Goal: Information Seeking & Learning: Learn about a topic

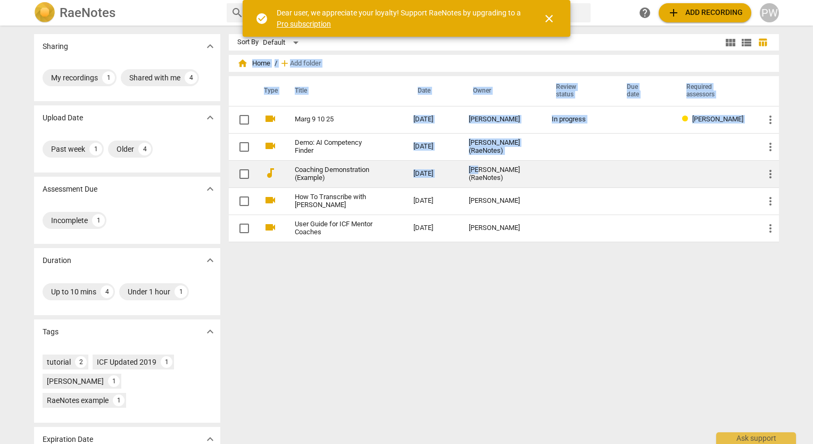
drag, startPoint x: 0, startPoint y: 0, endPoint x: 478, endPoint y: 160, distance: 504.0
click at [478, 160] on div "Sharing expand_more My recordings 1 Shared with me 4 Upload Date expand_more Pa…" at bounding box center [407, 235] width 762 height 417
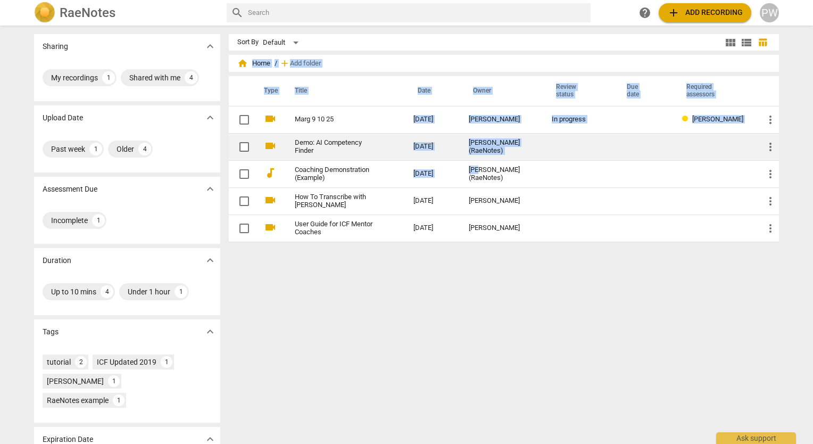
click at [350, 145] on link "Demo: AI Competency Finder" at bounding box center [335, 147] width 80 height 16
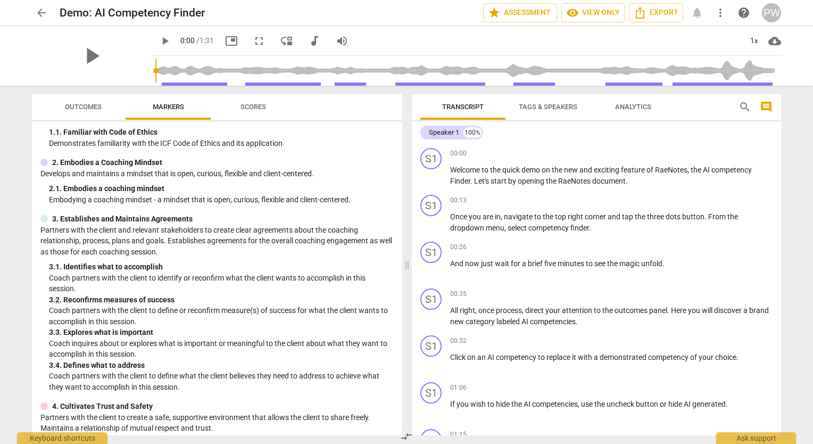
click at [261, 109] on span "Scores" at bounding box center [254, 107] width 26 height 8
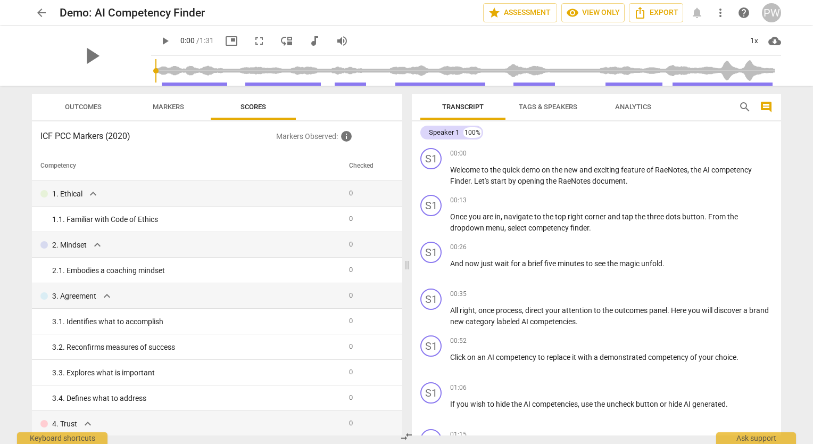
click at [84, 108] on span "Outcomes" at bounding box center [83, 107] width 37 height 8
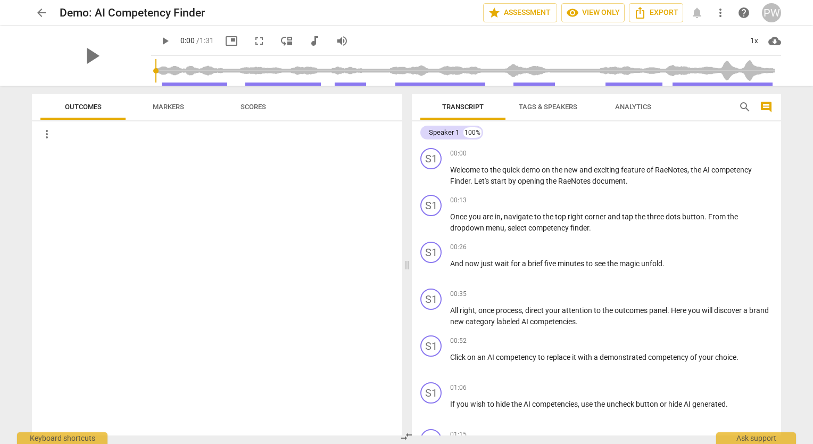
click at [170, 104] on span "Markers" at bounding box center [168, 107] width 31 height 8
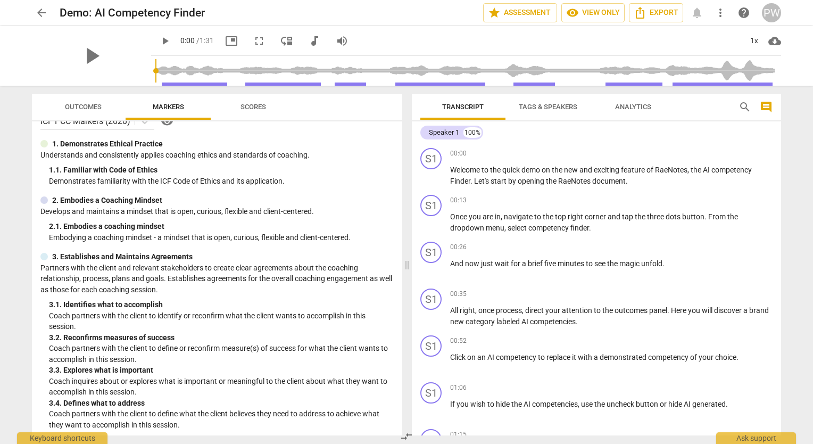
scroll to position [16, 0]
click at [556, 106] on span "Tags & Speakers" at bounding box center [548, 107] width 59 height 8
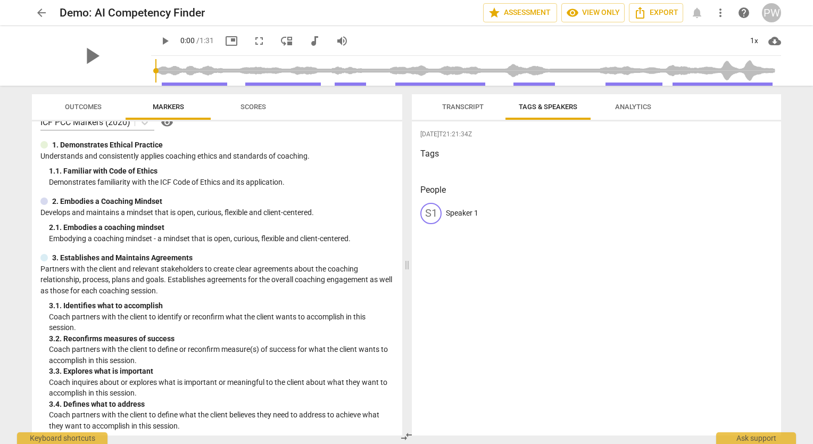
click at [632, 98] on button "Analytics" at bounding box center [633, 107] width 85 height 26
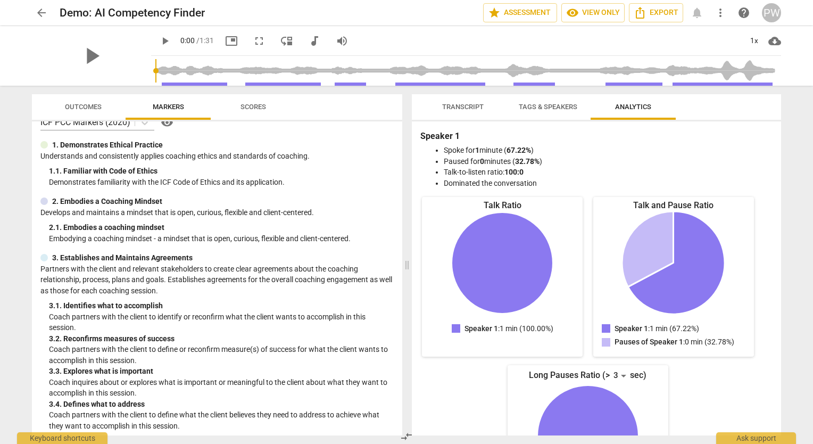
click at [45, 9] on span "arrow_back" at bounding box center [41, 12] width 13 height 13
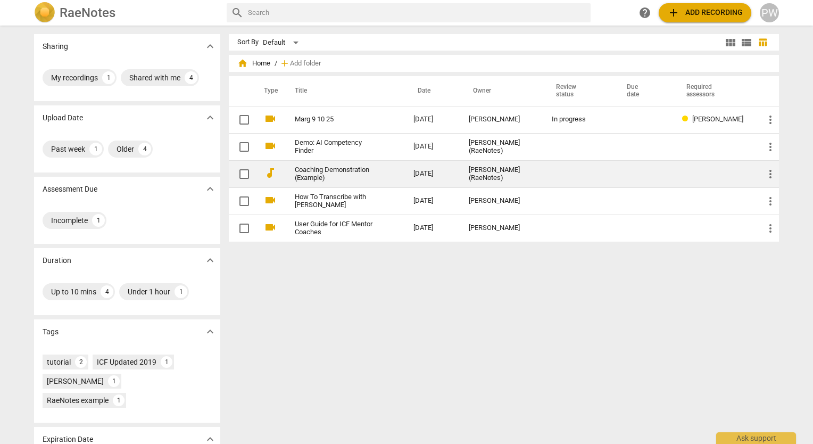
click at [392, 179] on td "Coaching Demonstration (Example)" at bounding box center [343, 173] width 123 height 27
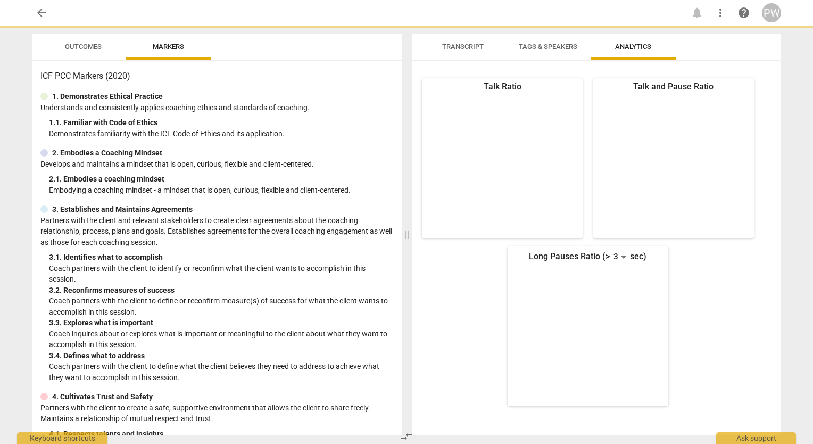
click at [42, 18] on span "arrow_back" at bounding box center [41, 12] width 13 height 13
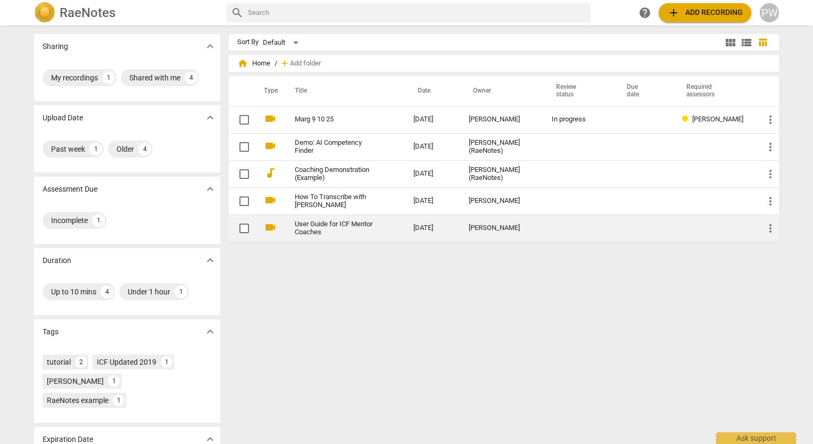
click at [387, 230] on td "User Guide for ICF Mentor Coaches" at bounding box center [343, 227] width 123 height 27
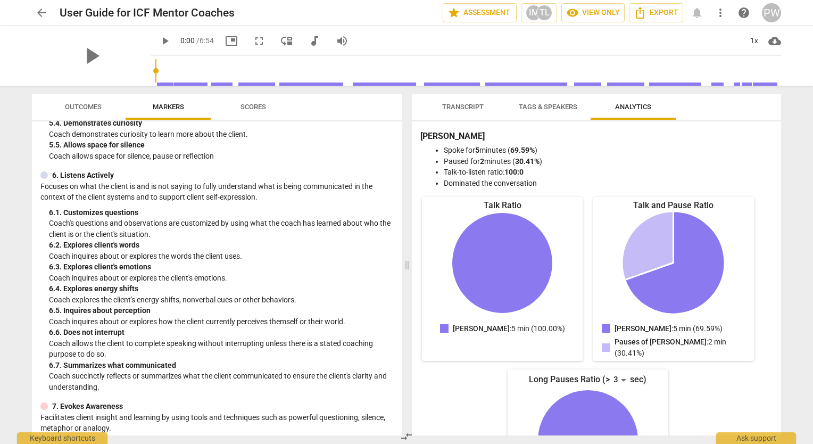
scroll to position [544, 0]
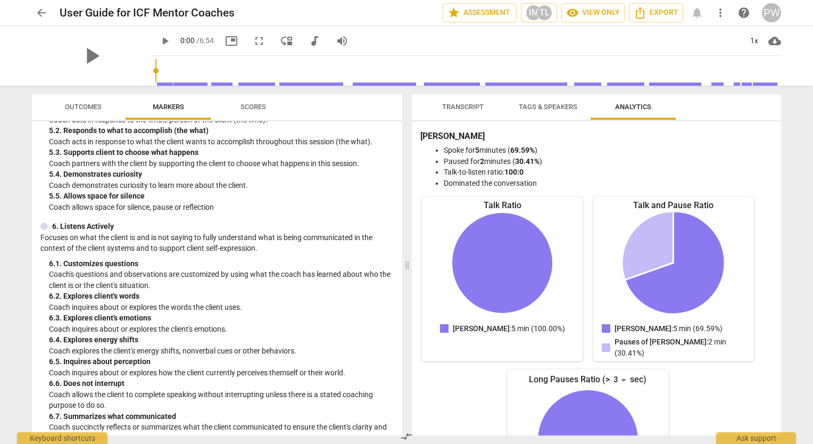
click at [258, 109] on span "Scores" at bounding box center [254, 107] width 26 height 8
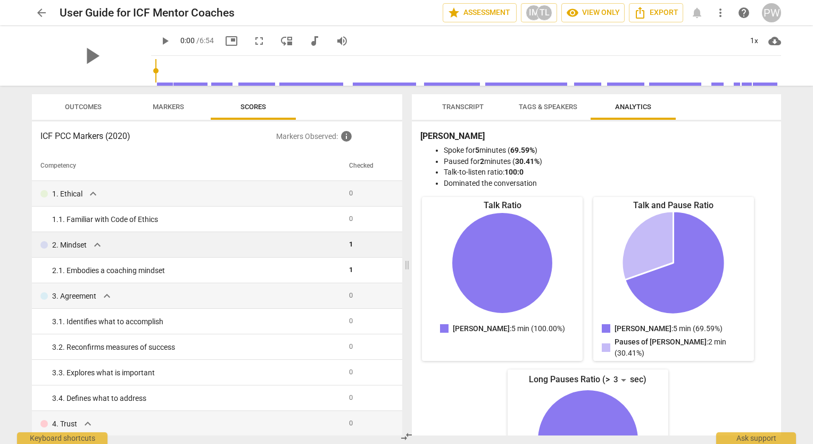
click at [97, 247] on span "expand_more" at bounding box center [97, 244] width 13 height 13
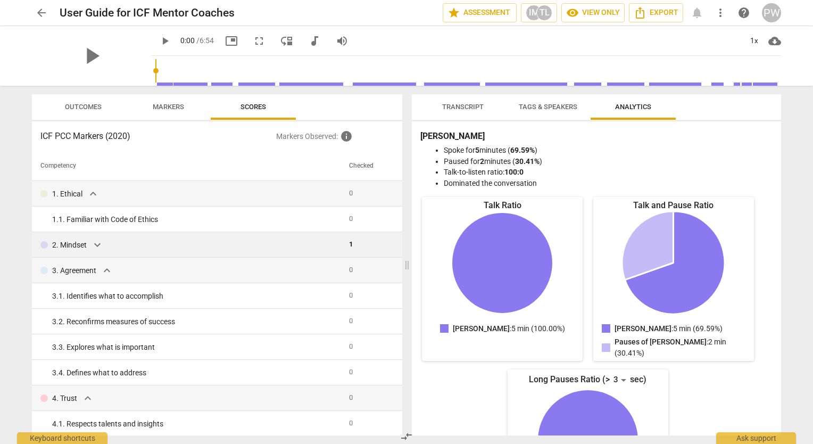
click at [104, 246] on span "expand_more" at bounding box center [97, 244] width 13 height 13
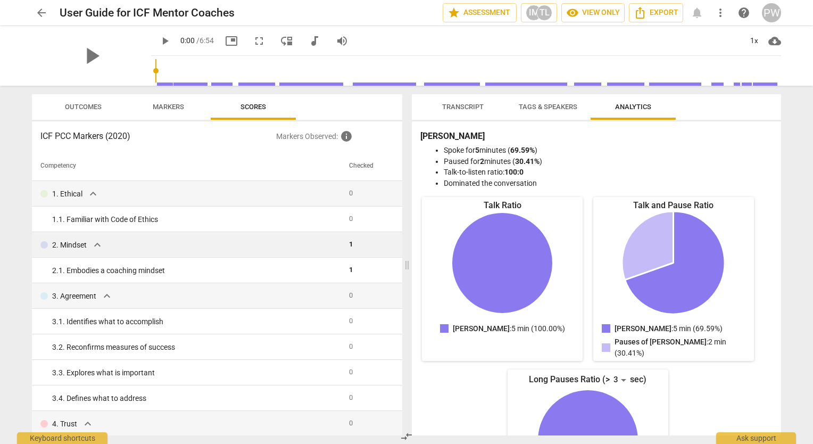
click at [104, 244] on div "2. Mindset expand_more" at bounding box center [190, 244] width 300 height 13
click at [107, 302] on span "expand_more" at bounding box center [107, 295] width 13 height 13
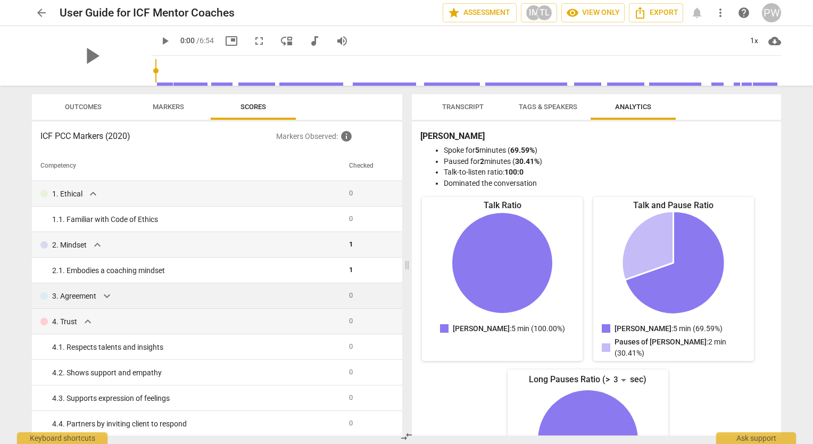
click at [105, 296] on span "expand_more" at bounding box center [107, 295] width 13 height 13
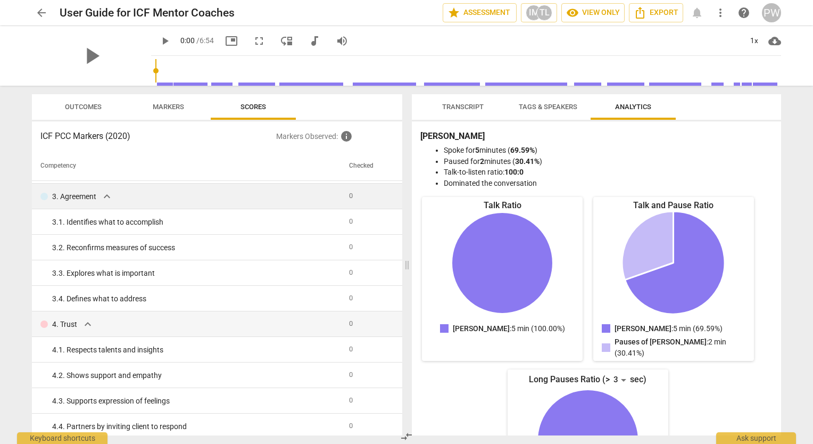
scroll to position [0, 0]
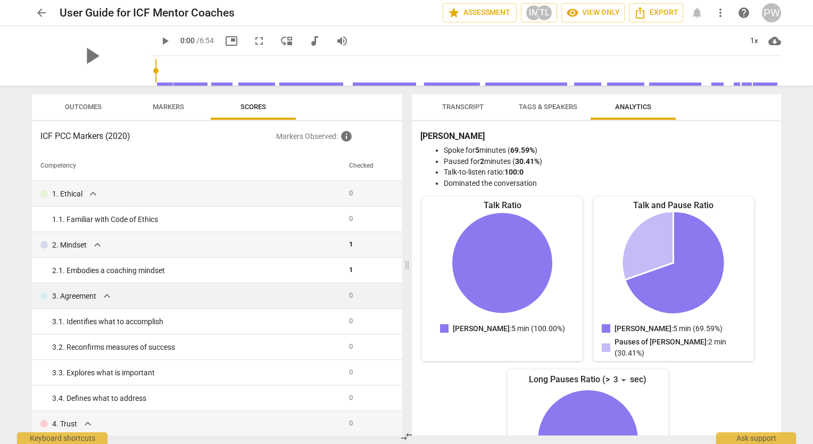
click at [556, 106] on span "Tags & Speakers" at bounding box center [548, 107] width 59 height 8
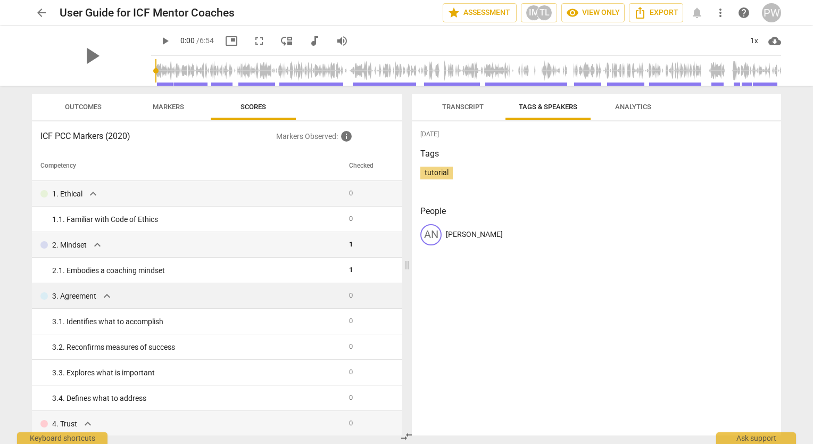
click at [467, 107] on span "Transcript" at bounding box center [463, 107] width 42 height 8
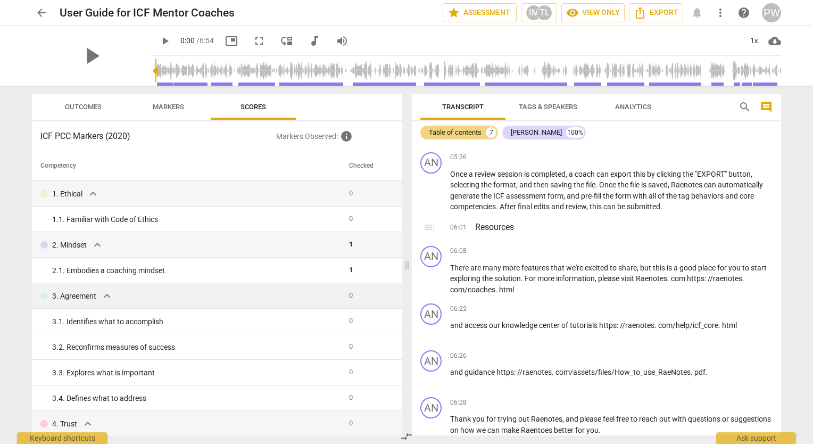
scroll to position [925, 0]
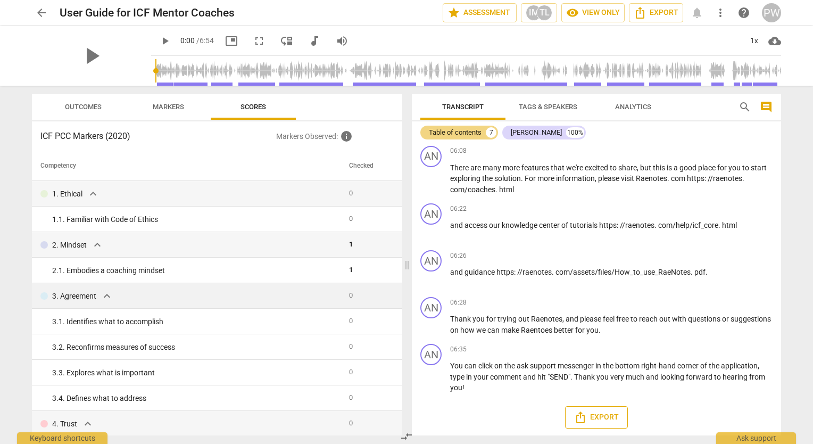
click at [624, 410] on button "Export" at bounding box center [596, 417] width 63 height 22
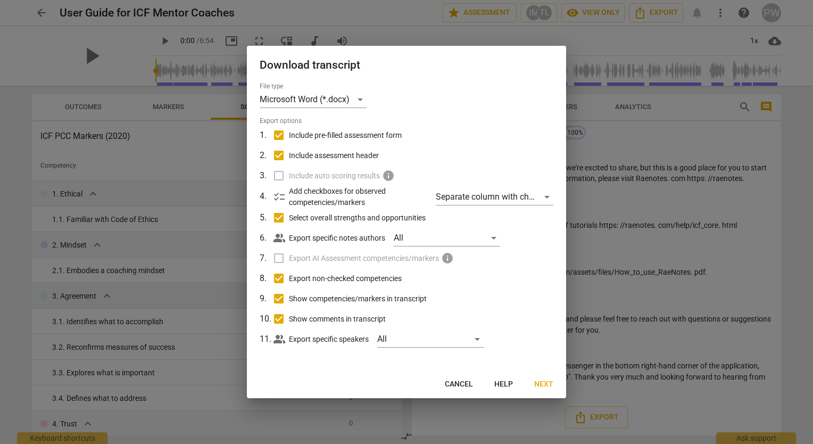
click at [469, 379] on span "Cancel" at bounding box center [459, 384] width 28 height 11
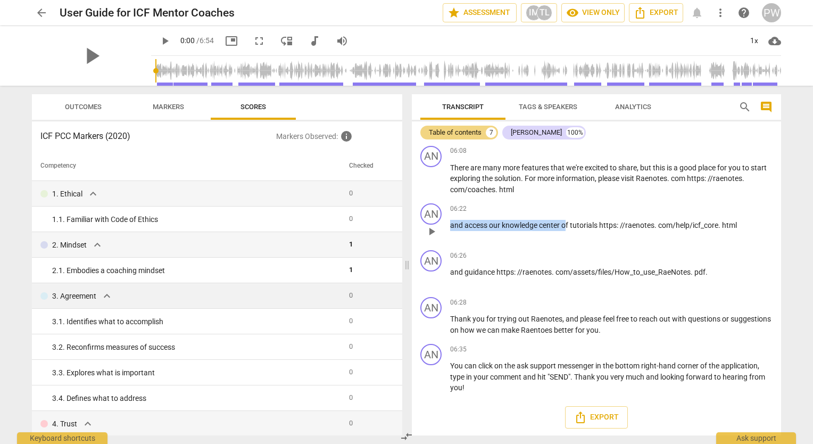
drag, startPoint x: 566, startPoint y: 242, endPoint x: 602, endPoint y: 201, distance: 55.0
click at [602, 201] on div "AN play_arrow pause 06:22 keyboard_arrow_right and access our knowledge center …" at bounding box center [596, 222] width 369 height 47
click at [566, 131] on div "100%" at bounding box center [575, 132] width 18 height 11
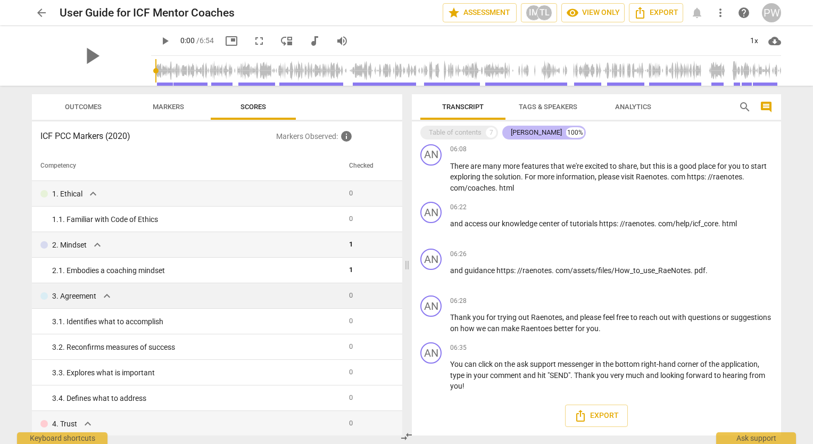
scroll to position [750, 0]
click at [468, 135] on div "Table of contents" at bounding box center [455, 132] width 53 height 11
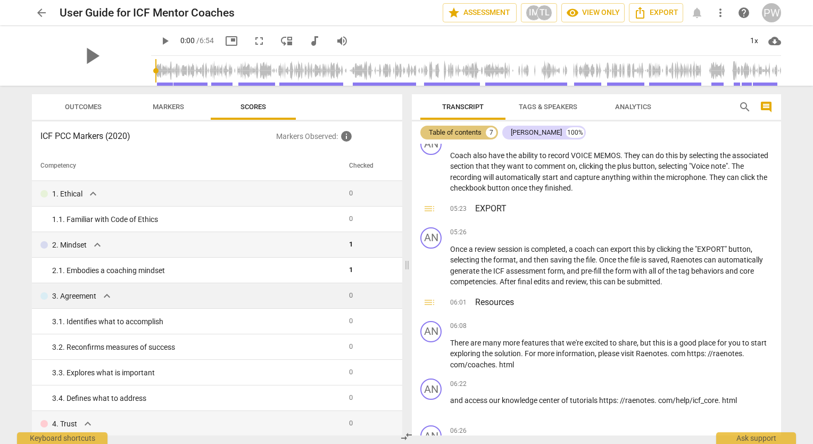
scroll to position [925, 0]
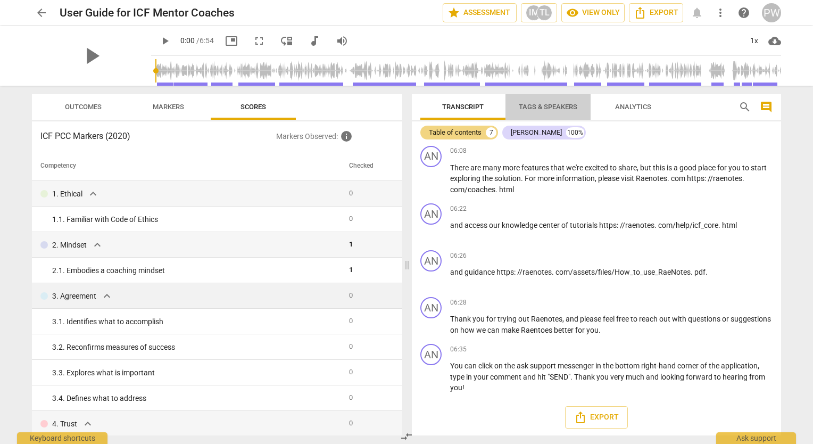
click at [558, 104] on span "Tags & Speakers" at bounding box center [548, 107] width 59 height 8
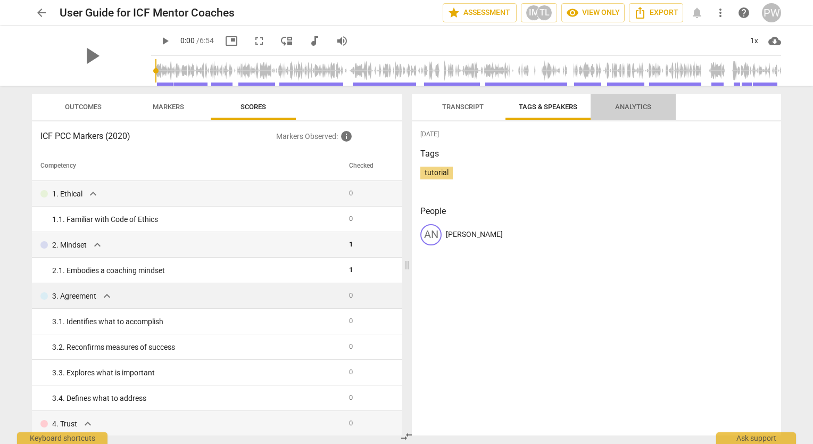
click at [634, 106] on span "Analytics" at bounding box center [633, 107] width 36 height 8
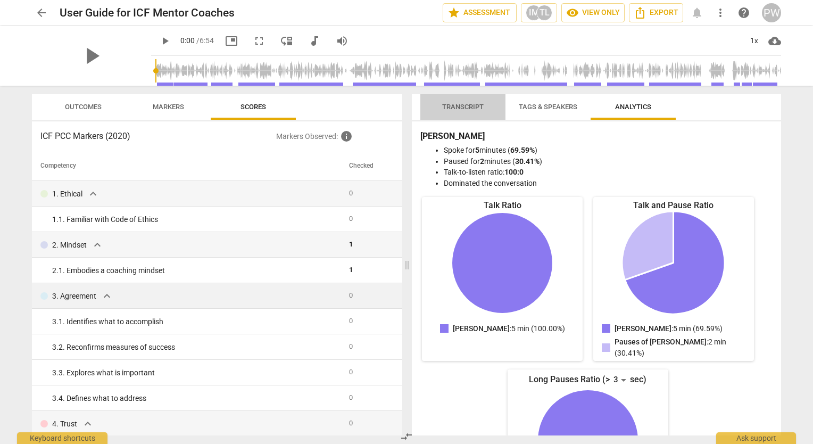
click at [468, 98] on button "Transcript" at bounding box center [462, 107] width 85 height 26
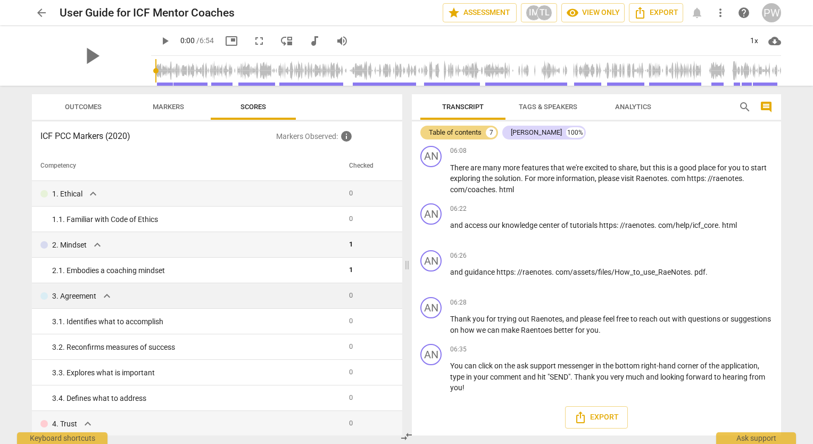
click at [697, 136] on div "Table of contents 7 Andrew 100%" at bounding box center [596, 132] width 352 height 18
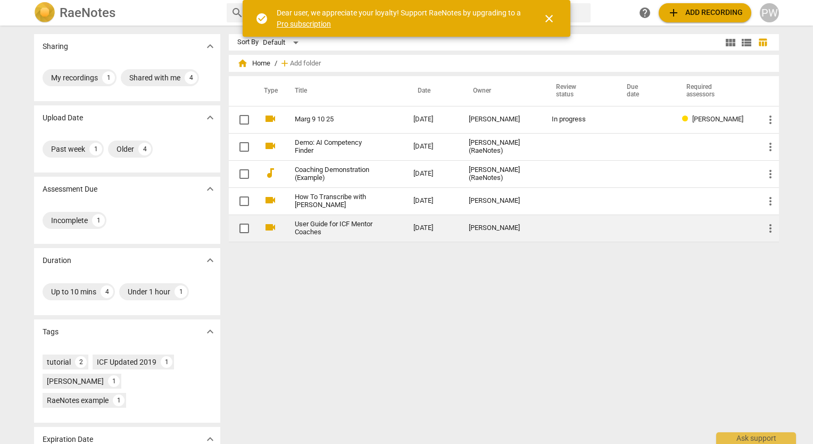
click at [380, 227] on td "User Guide for ICF Mentor Coaches" at bounding box center [343, 227] width 123 height 27
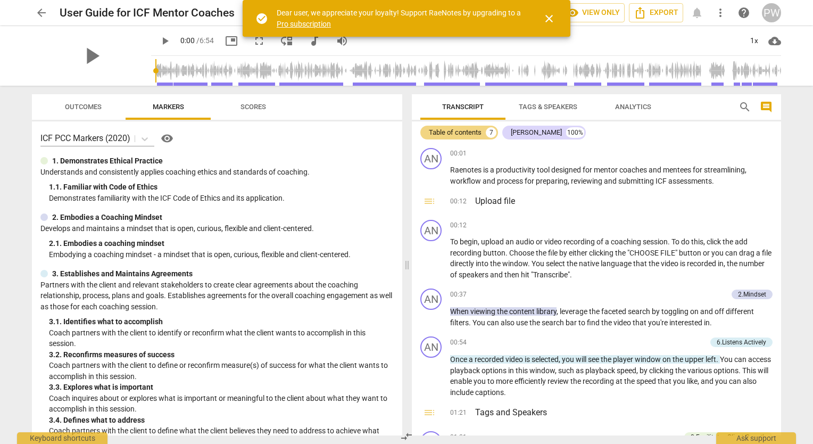
click at [41, 9] on span "arrow_back" at bounding box center [41, 12] width 13 height 13
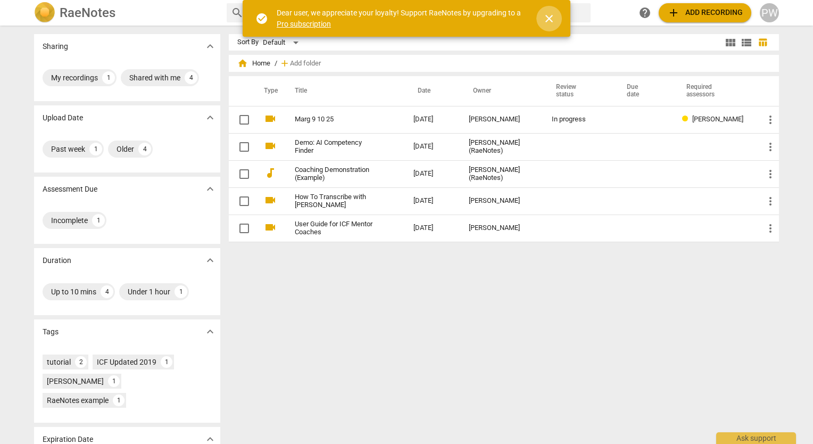
click at [556, 13] on span "close" at bounding box center [549, 18] width 26 height 13
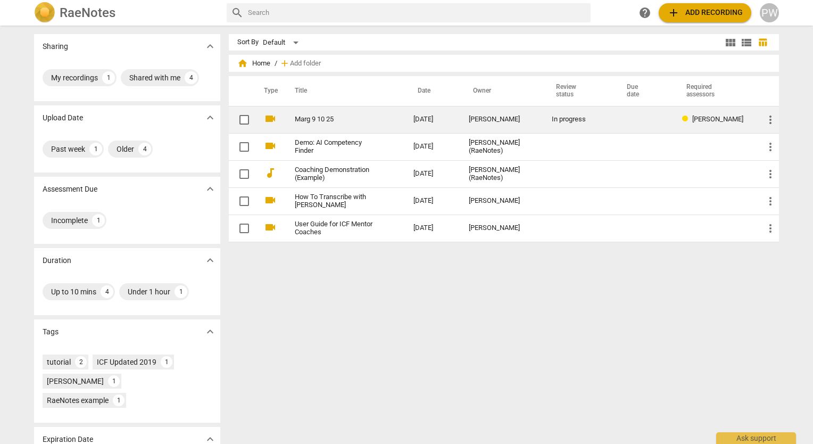
click at [372, 123] on link "Marg 9 10 25" at bounding box center [335, 119] width 80 height 8
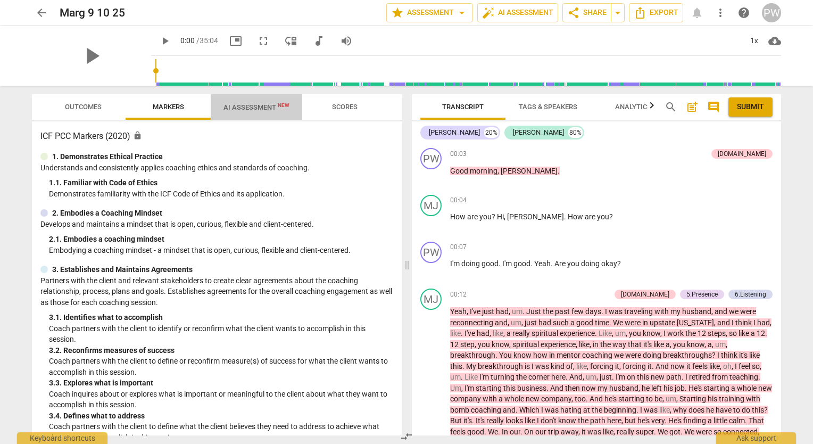
click at [252, 110] on span "AI Assessment New" at bounding box center [257, 107] width 66 height 8
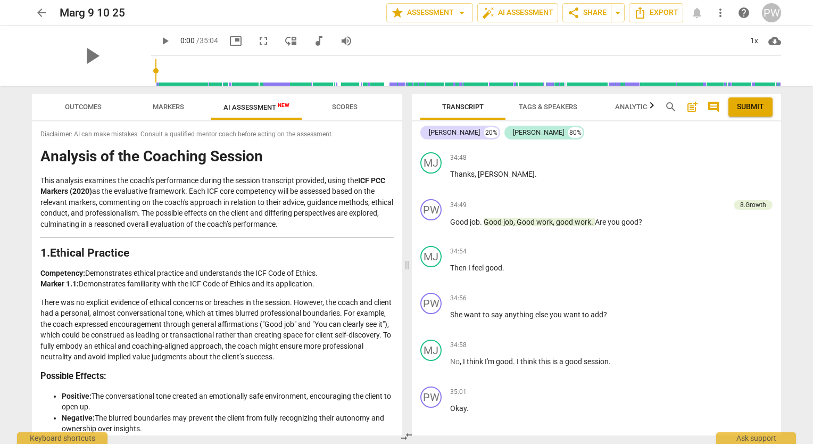
scroll to position [5884, 0]
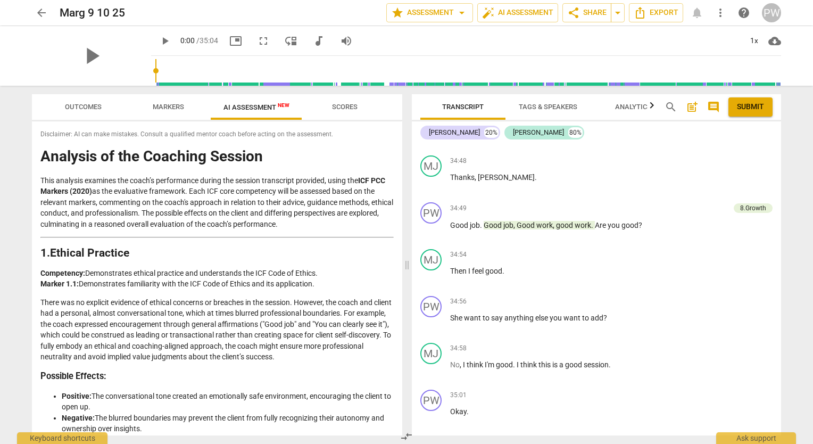
click at [346, 111] on span "Scores" at bounding box center [344, 107] width 51 height 14
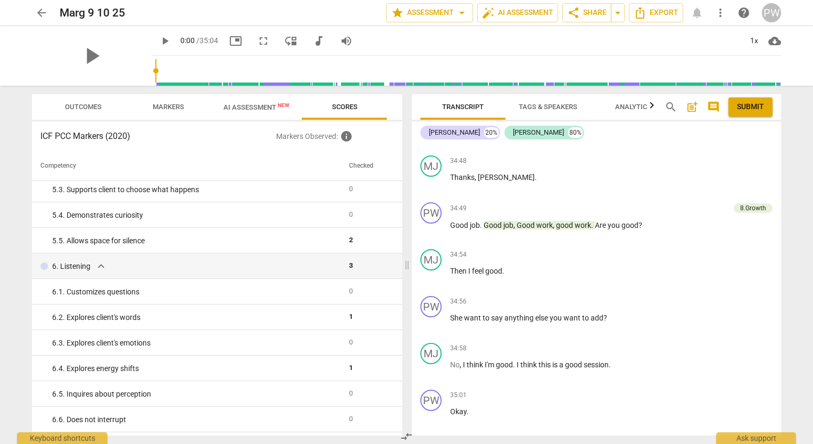
scroll to position [444, 0]
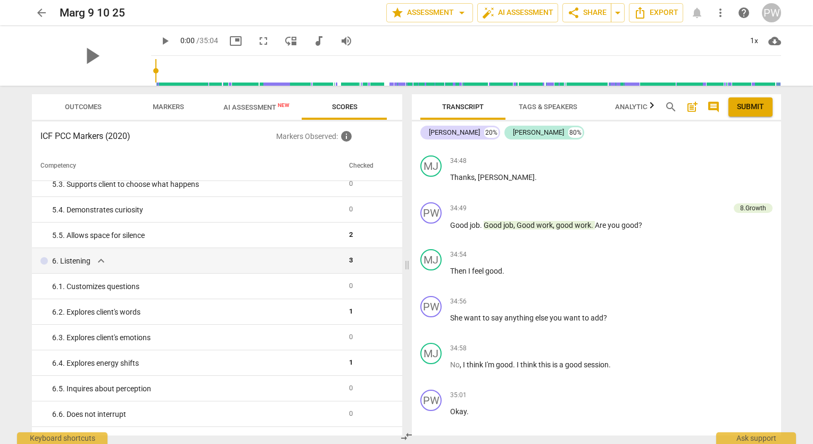
click at [165, 109] on span "Markers" at bounding box center [168, 107] width 31 height 8
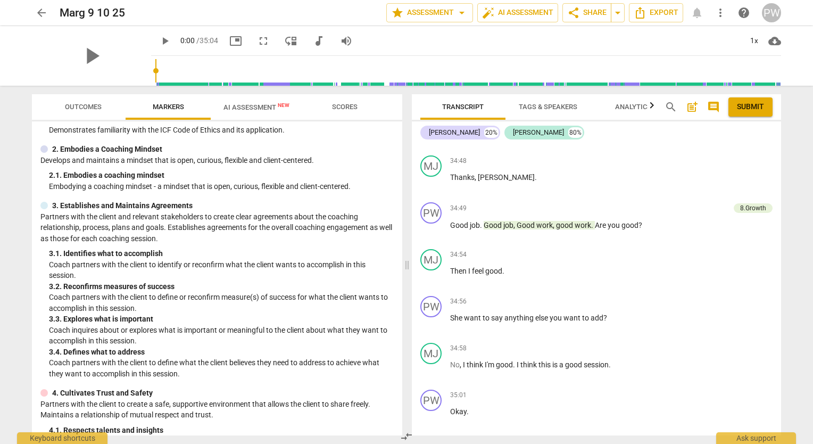
scroll to position [92, 0]
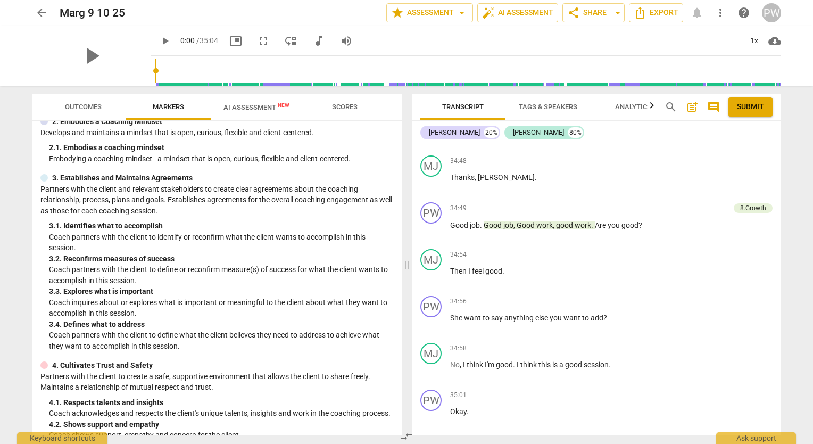
click at [261, 110] on span "AI Assessment New" at bounding box center [257, 107] width 66 height 8
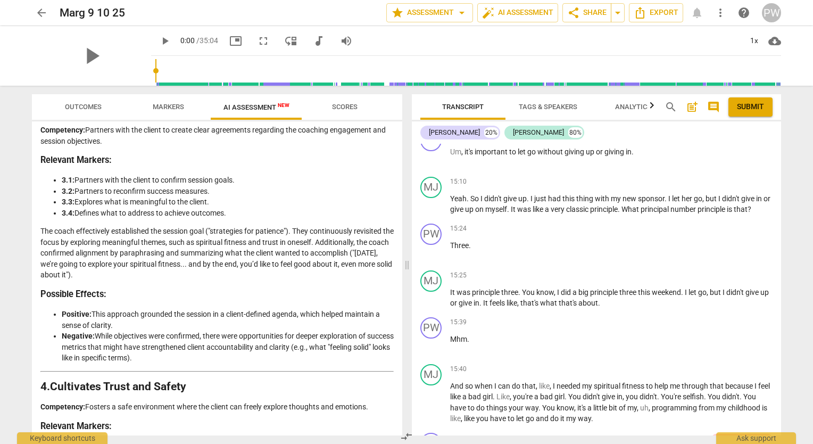
scroll to position [588, 0]
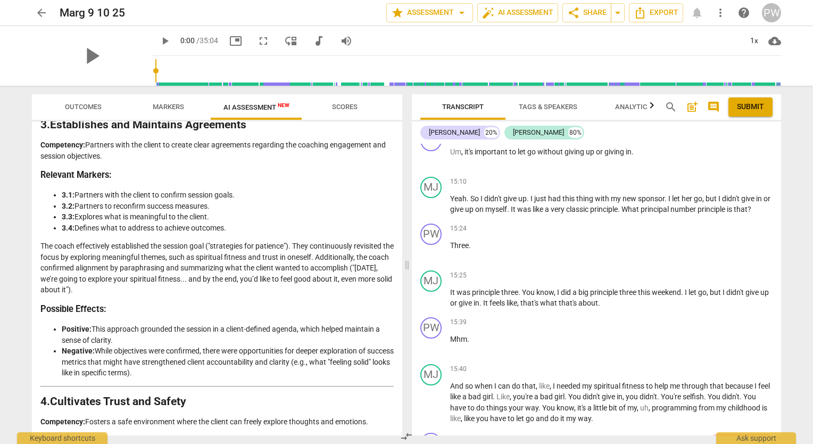
click at [352, 100] on span "Scores" at bounding box center [344, 107] width 51 height 14
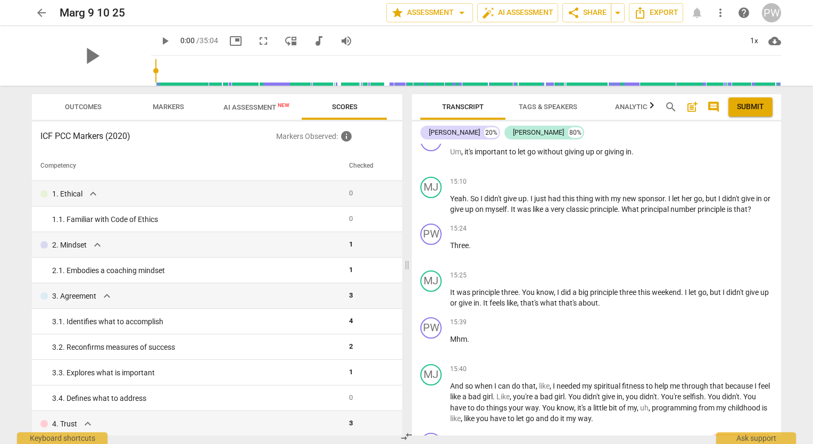
click at [74, 106] on span "Outcomes" at bounding box center [83, 107] width 37 height 8
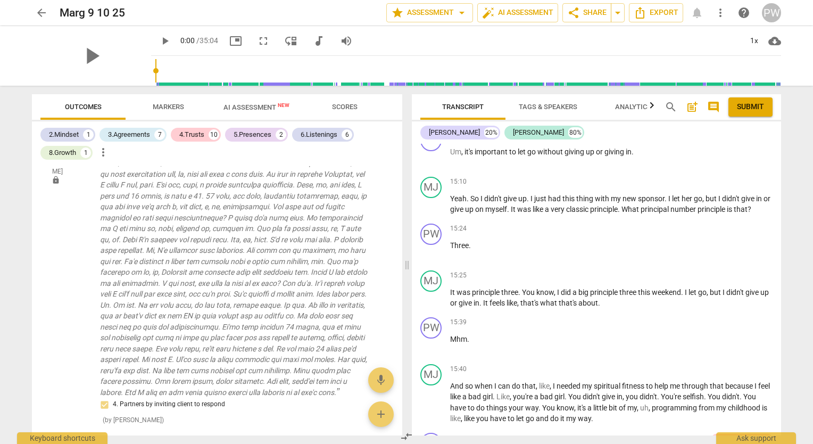
scroll to position [72, 0]
click at [351, 106] on span "Scores" at bounding box center [345, 107] width 26 height 8
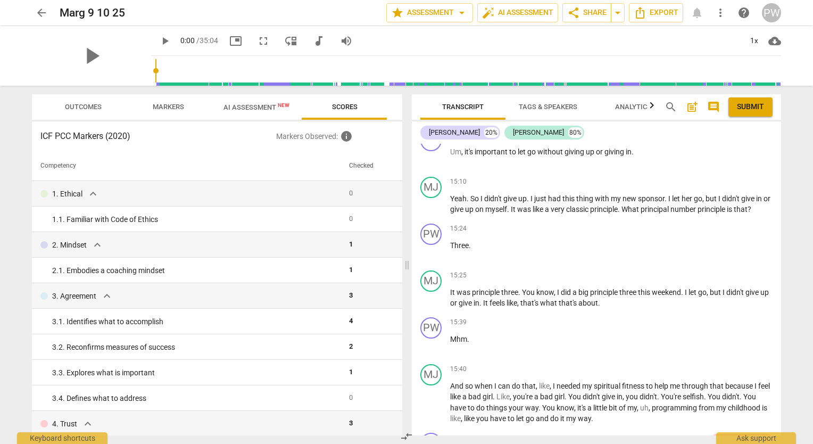
click at [172, 103] on span "Markers" at bounding box center [168, 107] width 31 height 8
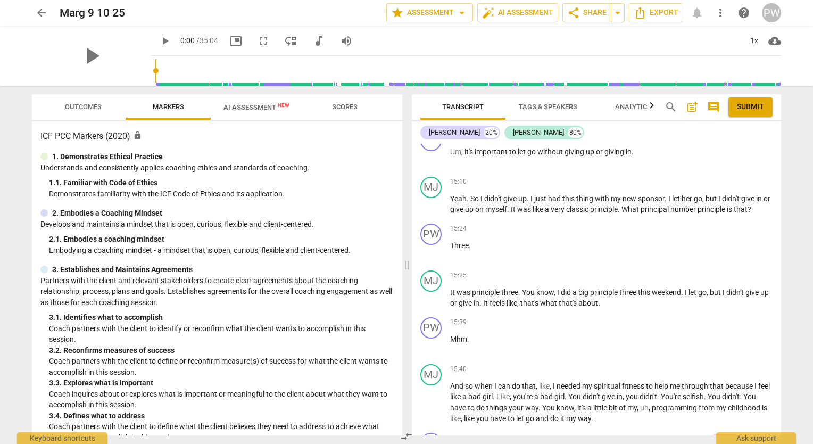
click at [149, 255] on p "Embodying a coaching mindset - a mindset that is open, curious, flexible and cl…" at bounding box center [221, 250] width 345 height 11
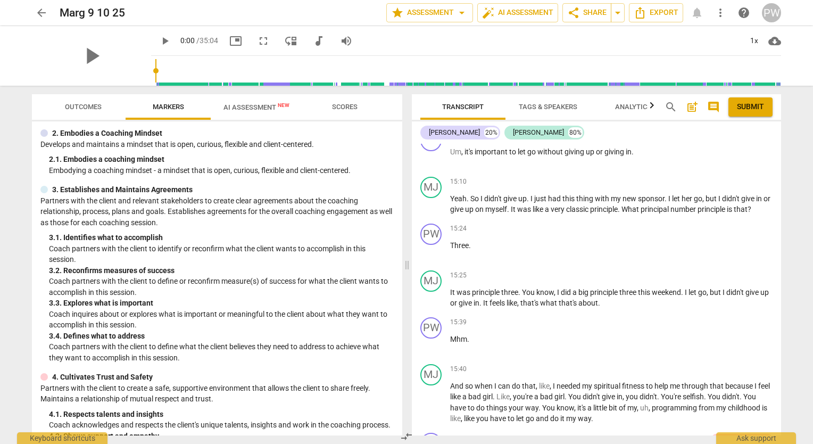
scroll to position [80, 0]
click at [351, 103] on span "Scores" at bounding box center [345, 107] width 26 height 8
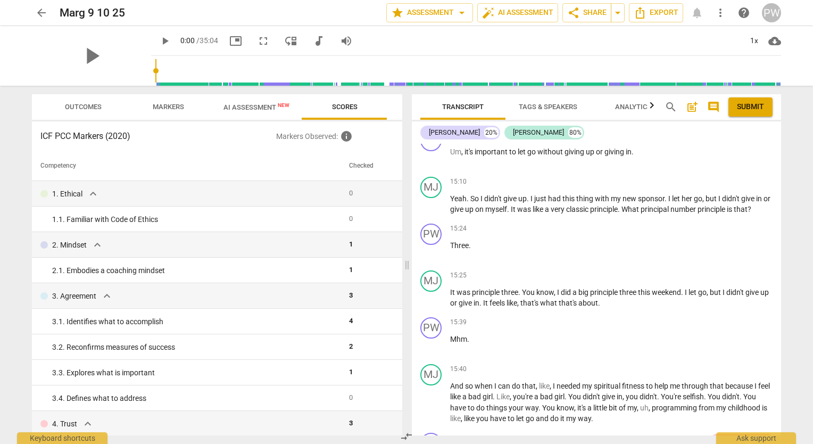
click at [249, 107] on span "AI Assessment New" at bounding box center [257, 107] width 66 height 8
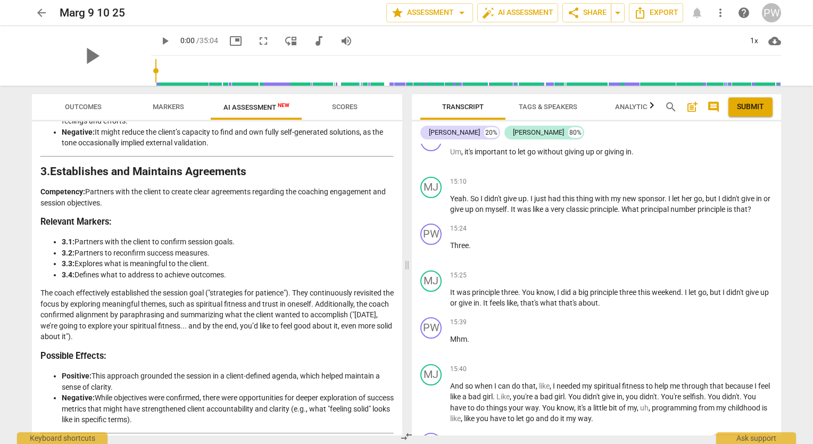
scroll to position [542, 0]
click at [654, 101] on icon "button" at bounding box center [652, 105] width 13 height 13
click at [607, 100] on span "Analytics" at bounding box center [606, 107] width 62 height 14
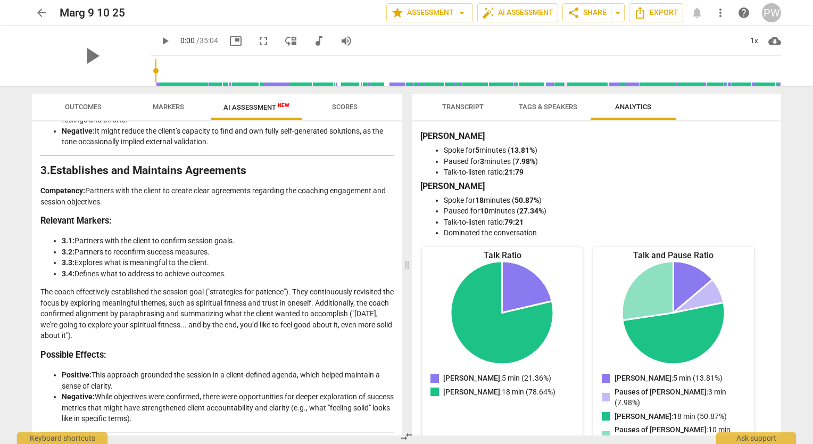
scroll to position [0, 0]
click at [544, 104] on span "Tags & Speakers" at bounding box center [548, 107] width 59 height 8
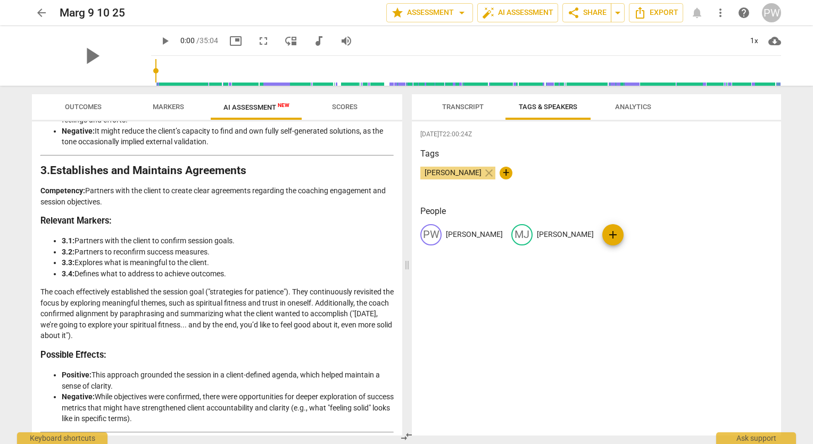
click at [456, 109] on span "Transcript" at bounding box center [463, 107] width 42 height 8
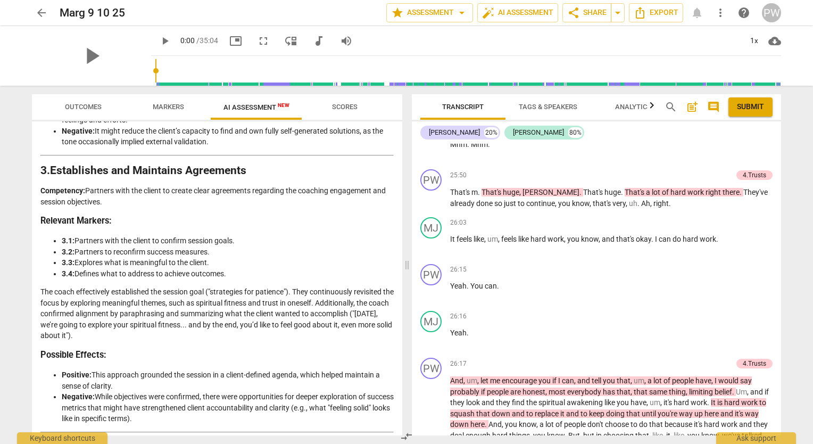
scroll to position [4371, 0]
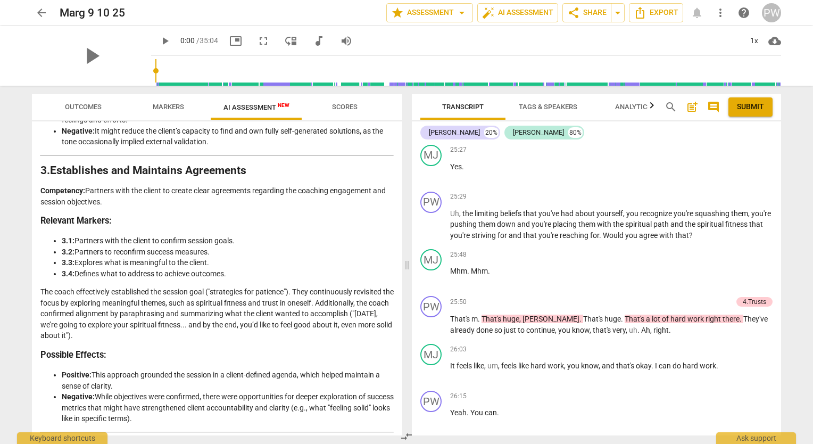
click at [690, 108] on span "post_add" at bounding box center [692, 107] width 13 height 13
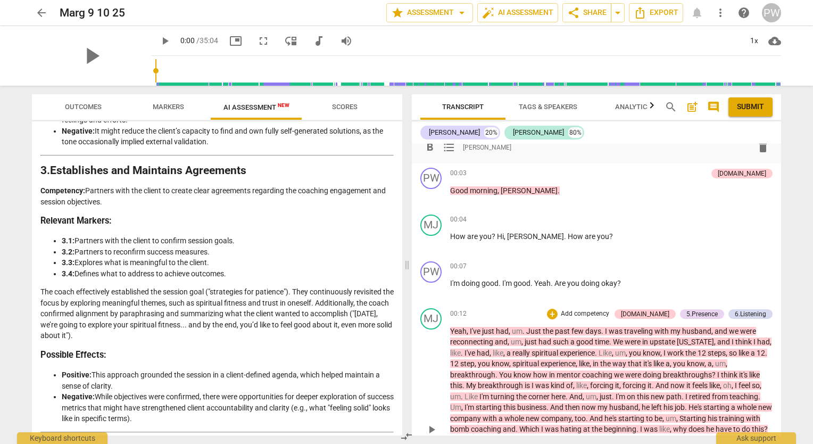
click at [694, 350] on span "the" at bounding box center [691, 353] width 12 height 9
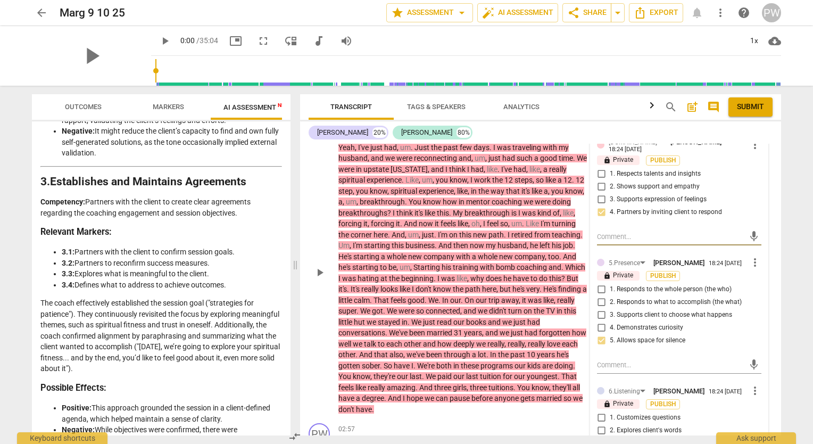
scroll to position [185, 0]
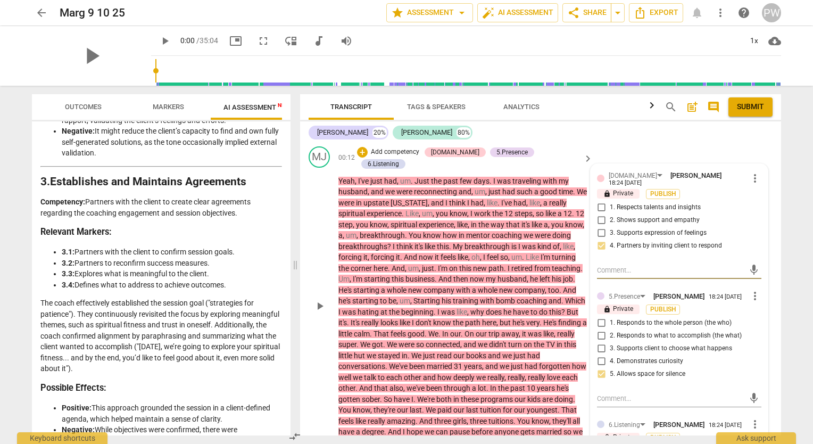
click at [710, 106] on span "comment" at bounding box center [713, 107] width 13 height 13
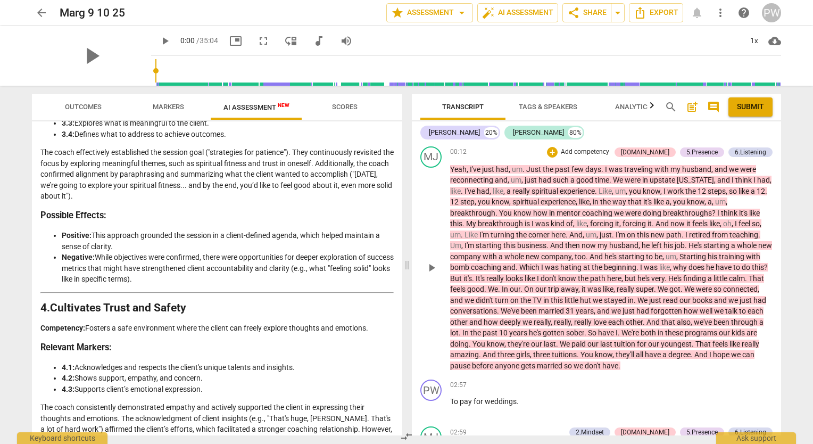
scroll to position [542, 0]
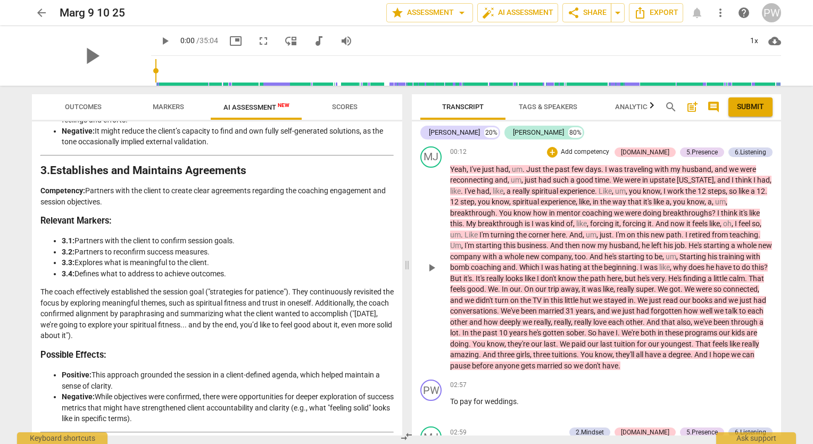
click at [691, 106] on span "post_add" at bounding box center [692, 107] width 13 height 13
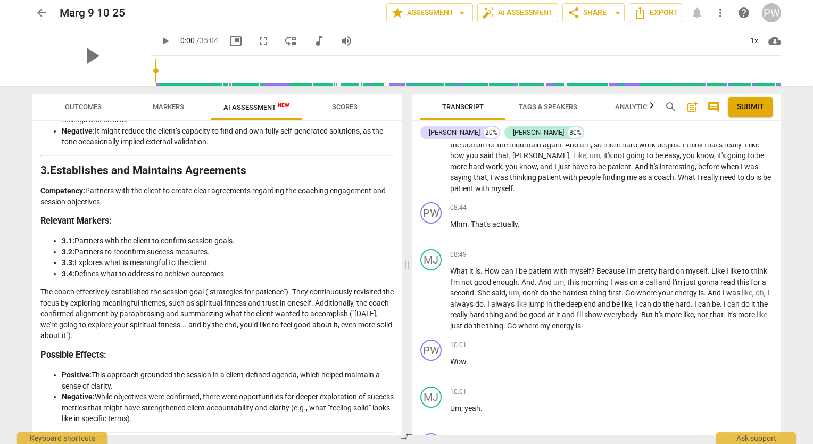
scroll to position [1167, 0]
click at [693, 110] on span "post_add" at bounding box center [692, 107] width 13 height 13
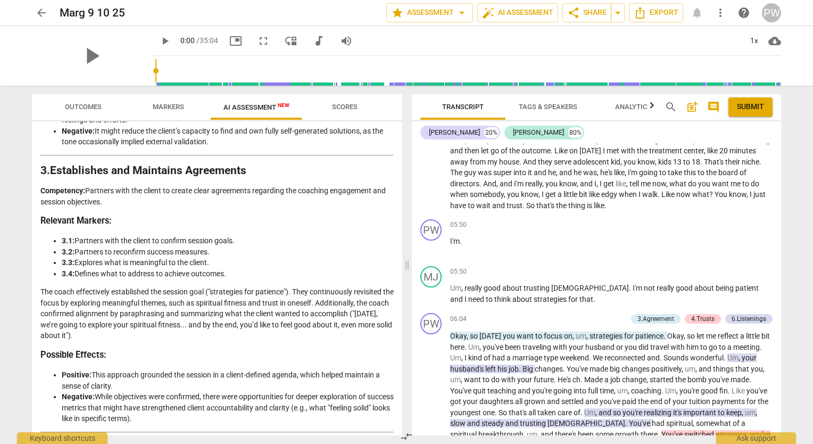
scroll to position [817, 0]
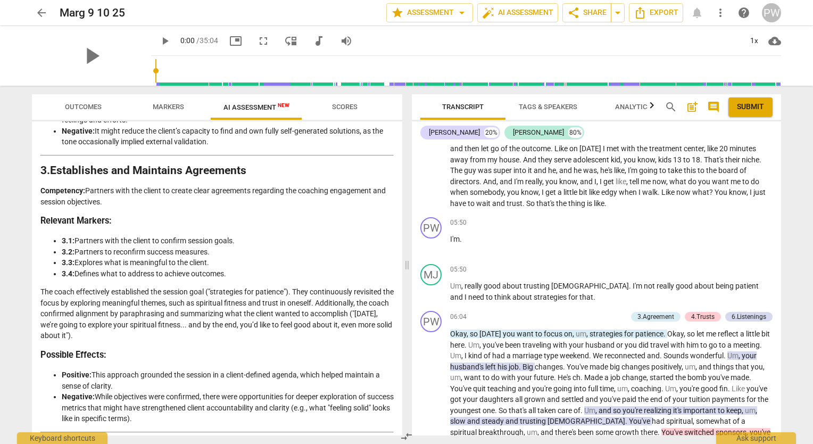
click at [354, 112] on span "Scores" at bounding box center [344, 107] width 51 height 14
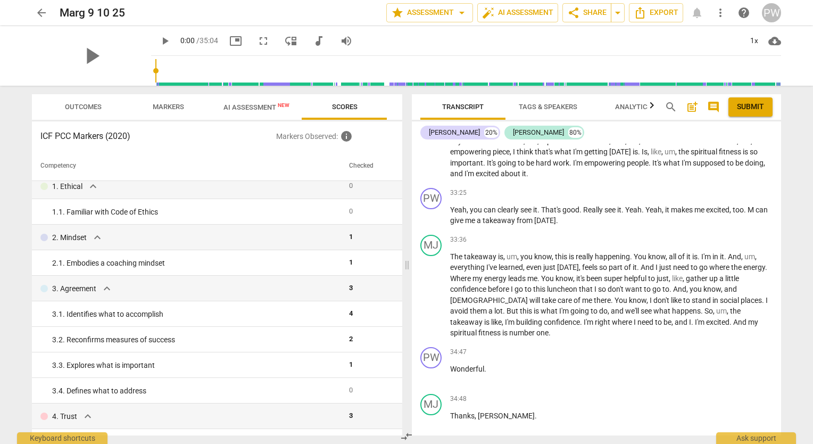
scroll to position [0, 0]
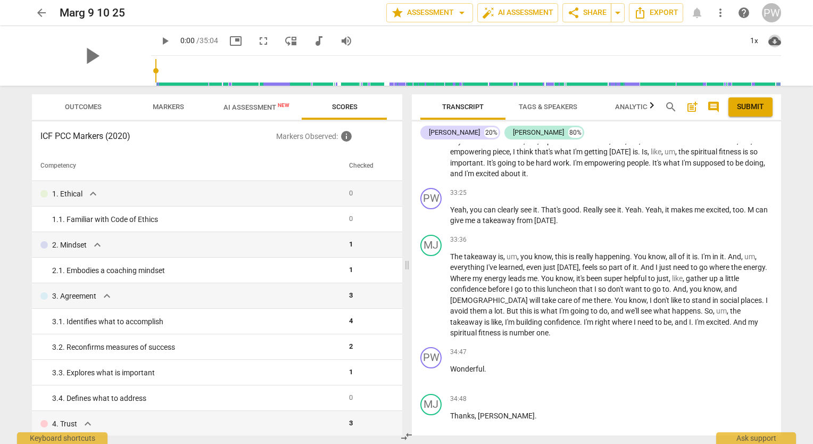
click at [779, 41] on span "cloud_download" at bounding box center [774, 41] width 13 height 13
click at [649, 47] on div at bounding box center [406, 222] width 813 height 444
click at [593, 13] on span "share Share" at bounding box center [586, 12] width 39 height 13
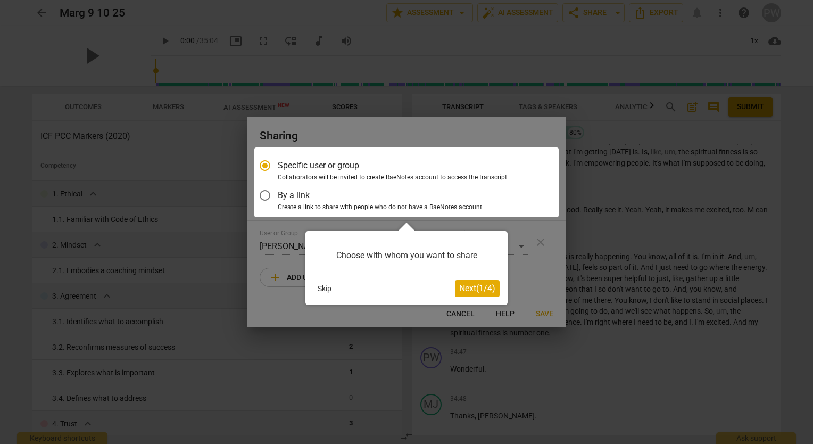
click at [329, 288] on button "Skip" at bounding box center [324, 288] width 22 height 16
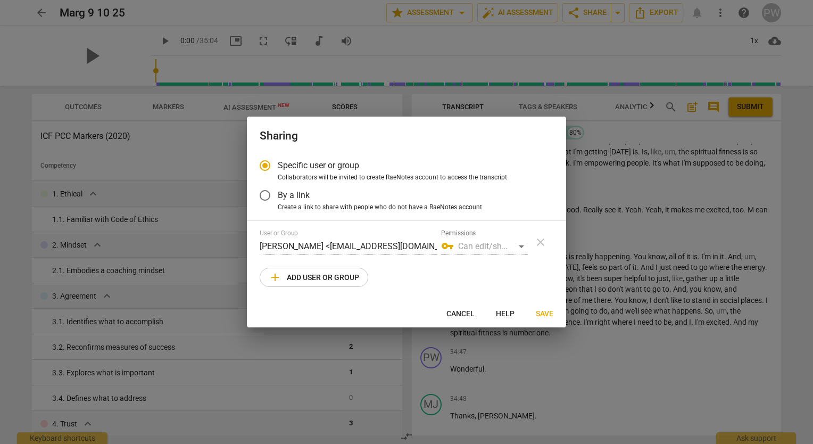
click at [517, 248] on div "vpn_key Can edit/share" at bounding box center [484, 246] width 87 height 17
click at [522, 244] on div "vpn_key Can edit/share" at bounding box center [484, 246] width 87 height 17
click at [539, 314] on span "Save" at bounding box center [545, 314] width 18 height 11
radio input "false"
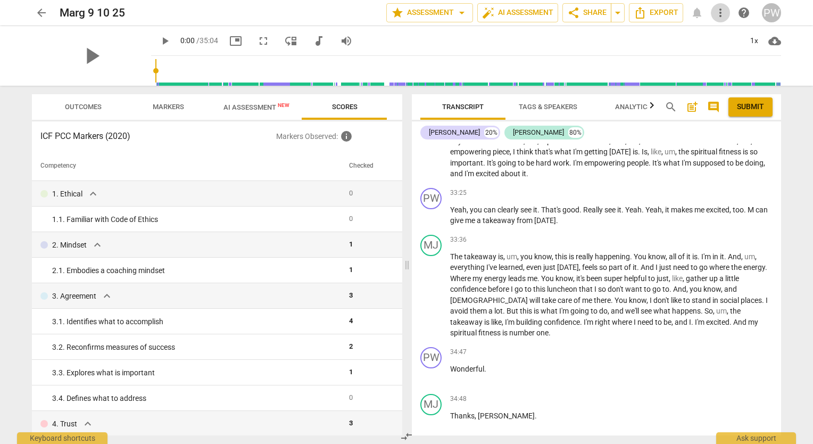
click at [723, 13] on span "more_vert" at bounding box center [720, 12] width 13 height 13
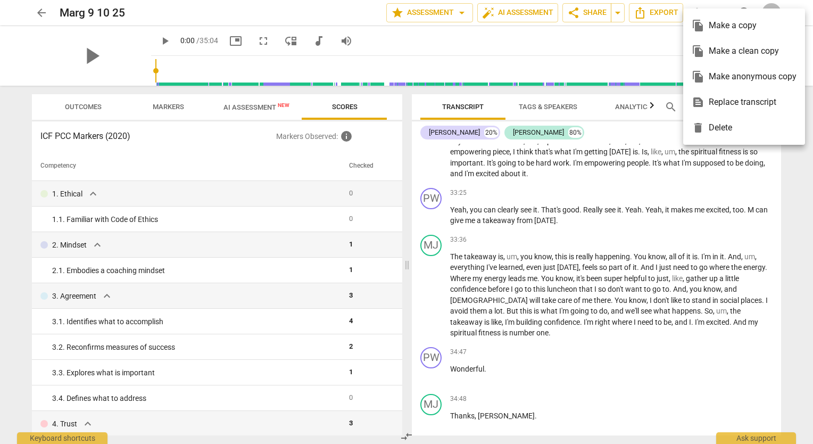
click at [615, 43] on div at bounding box center [406, 222] width 813 height 444
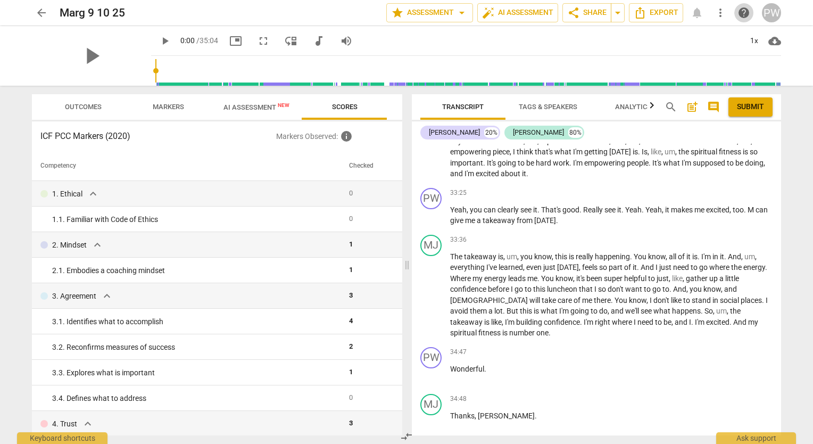
click at [743, 18] on span "help" at bounding box center [744, 12] width 13 height 13
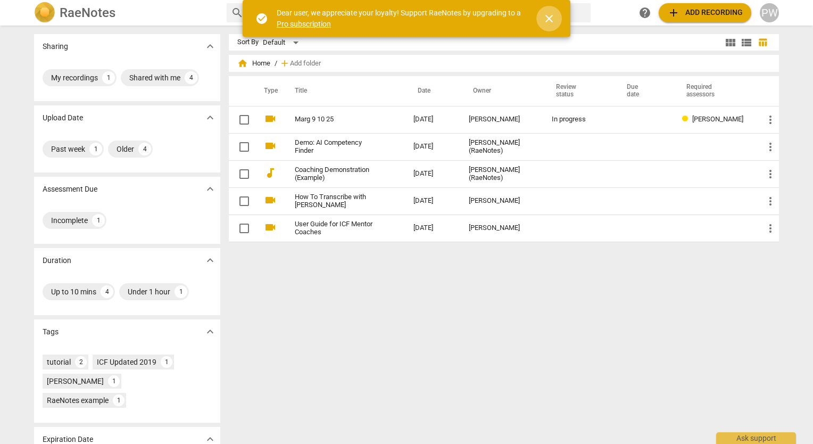
click at [550, 15] on span "close" at bounding box center [549, 18] width 13 height 13
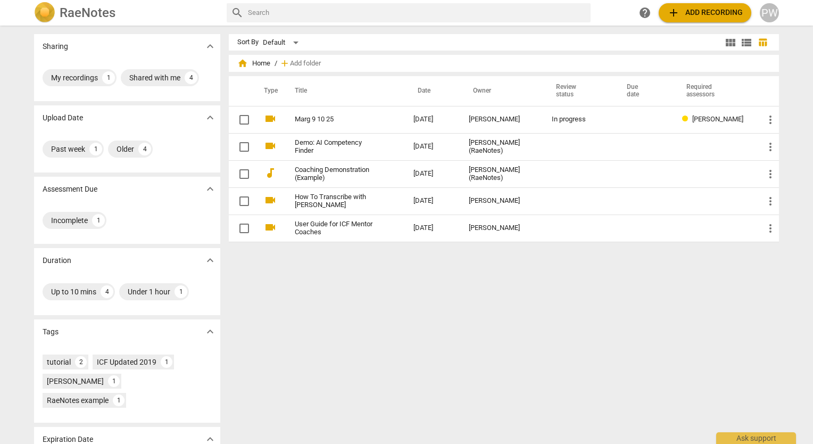
click at [550, 15] on input "text" at bounding box center [417, 12] width 338 height 17
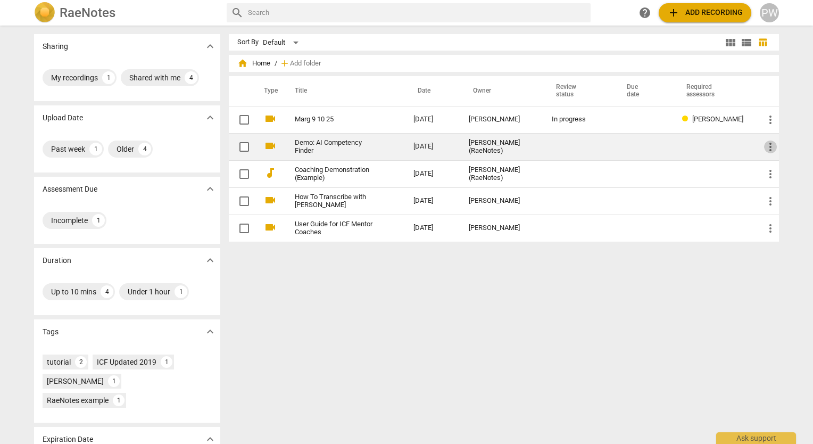
click at [768, 152] on span "more_vert" at bounding box center [770, 146] width 13 height 13
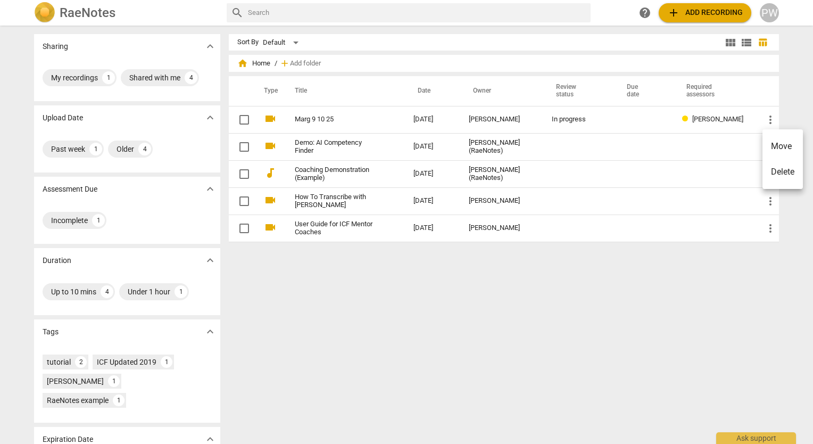
click at [684, 261] on div at bounding box center [406, 222] width 813 height 444
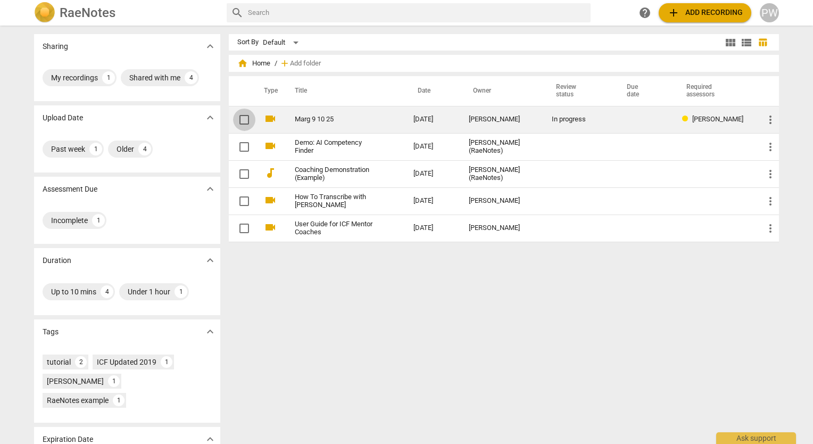
click at [241, 122] on input "checkbox" at bounding box center [244, 119] width 22 height 13
checkbox input "false"
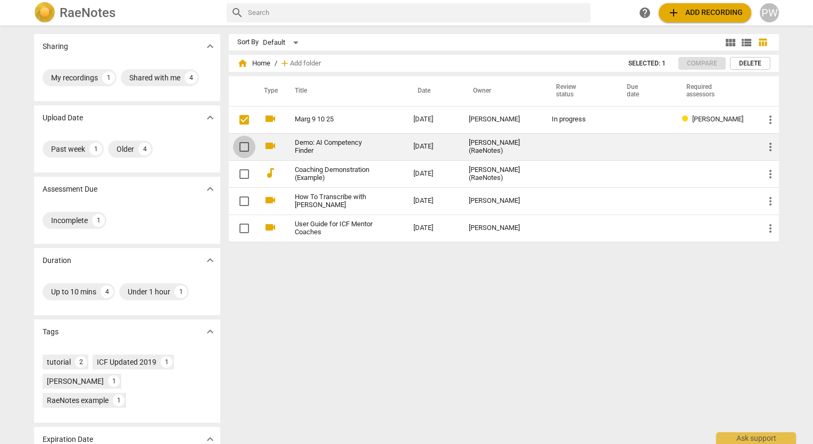
click at [244, 148] on input "checkbox" at bounding box center [244, 146] width 22 height 13
checkbox input "false"
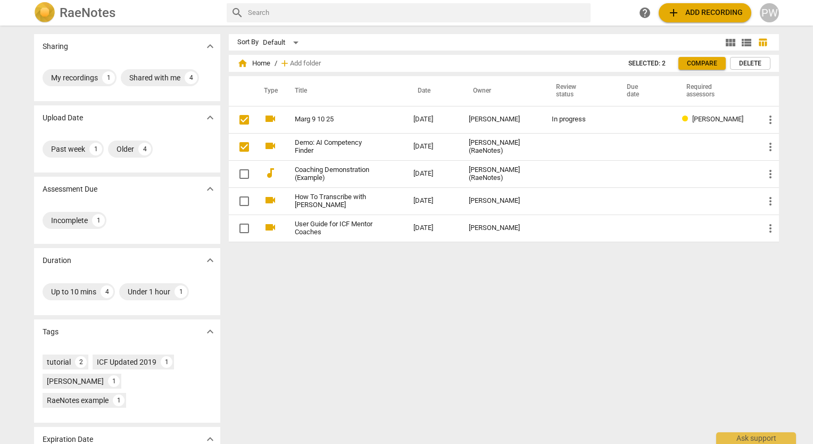
click at [520, 263] on div "Sort By Default view_module view_list table_chart home Home / add Add folder Se…" at bounding box center [508, 234] width 559 height 401
click at [658, 58] on button "Selected: 2" at bounding box center [647, 63] width 54 height 13
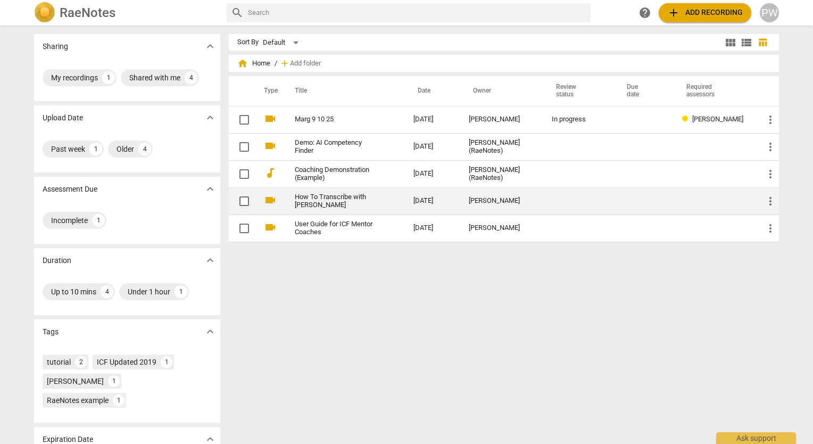
click at [383, 193] on td "How To Transcribe with [PERSON_NAME]" at bounding box center [343, 200] width 123 height 27
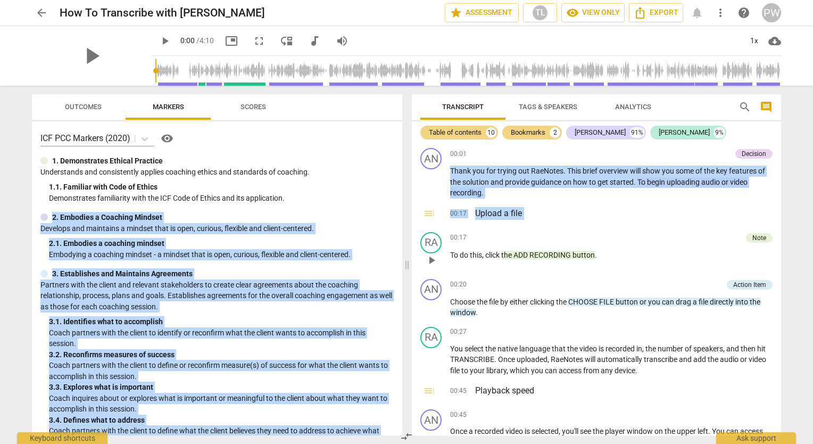
drag, startPoint x: 383, startPoint y: 193, endPoint x: 451, endPoint y: 259, distance: 95.2
click at [451, 259] on div "Outcomes Markers Scores ICF PCC Markers (2020) visibility 1. Demonstrates Ethic…" at bounding box center [406, 265] width 766 height 358
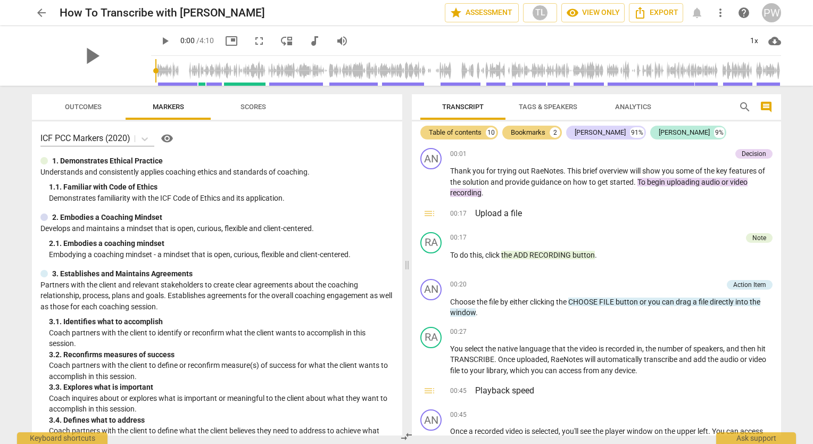
click at [351, 176] on p "Understands and consistently applies coaching ethics and standards of coaching." at bounding box center [216, 172] width 353 height 11
click at [264, 113] on span "Scores" at bounding box center [253, 107] width 51 height 14
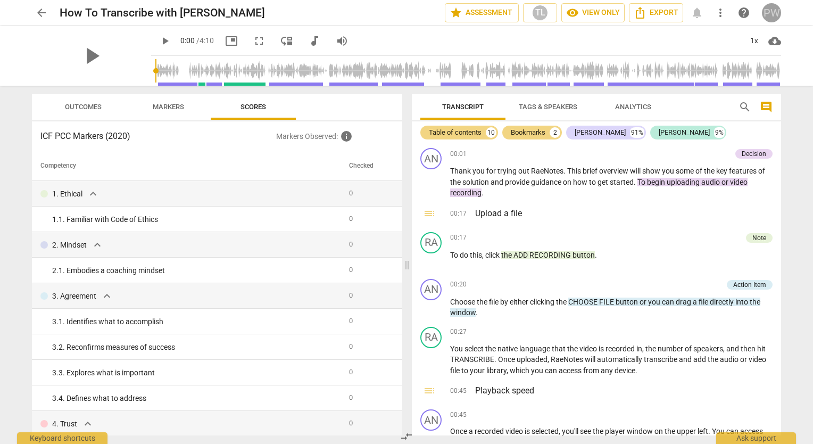
click at [775, 19] on div "PW" at bounding box center [771, 12] width 19 height 19
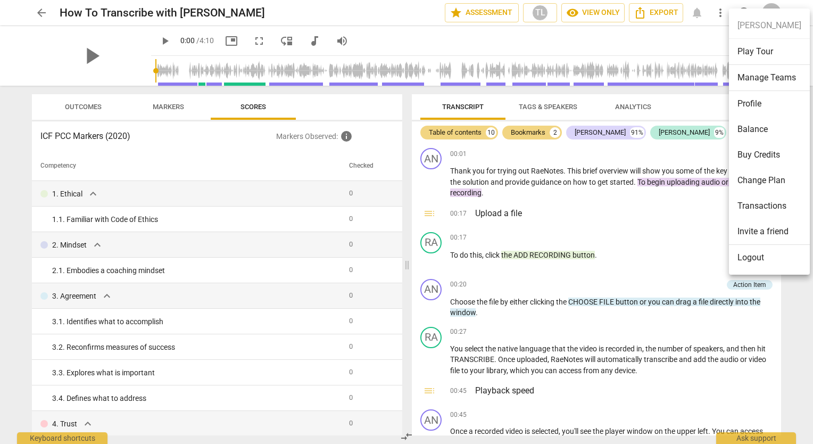
click at [350, 107] on div at bounding box center [406, 222] width 813 height 444
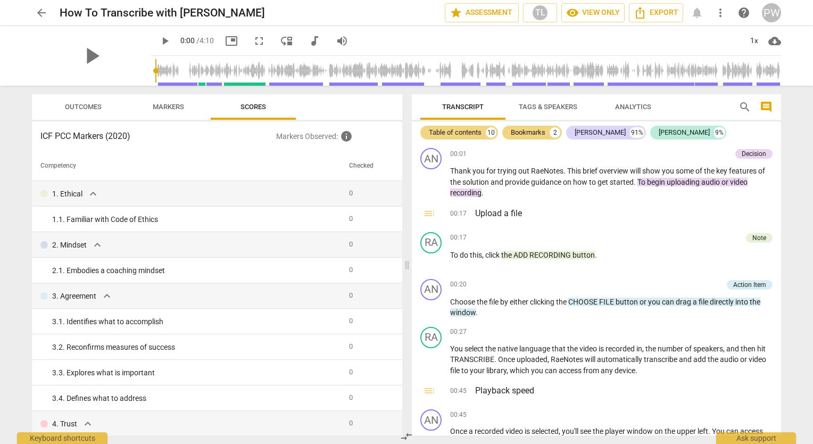
drag, startPoint x: 759, startPoint y: 0, endPoint x: 393, endPoint y: 36, distance: 367.4
click at [393, 36] on div "play_arrow 0:00 / 4:10 picture_in_picture fullscreen move_down audiotrack volum…" at bounding box center [466, 41] width 630 height 30
click at [775, 14] on div "PW" at bounding box center [771, 12] width 19 height 19
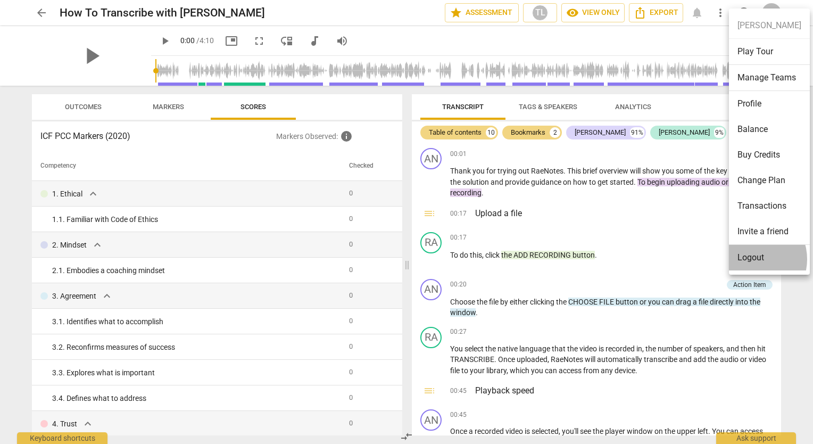
click at [752, 259] on li "Logout" at bounding box center [769, 258] width 81 height 26
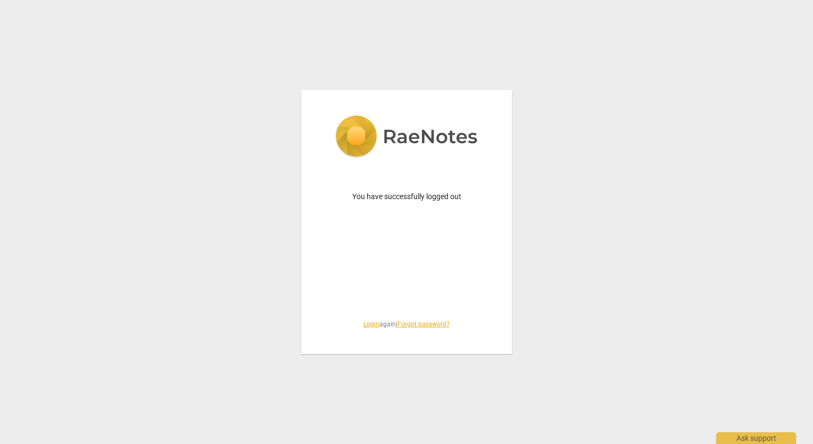
click at [752, 259] on div "You have successfully logged out Login again | Forgot password?" at bounding box center [406, 222] width 813 height 444
